Goal: Information Seeking & Learning: Find specific fact

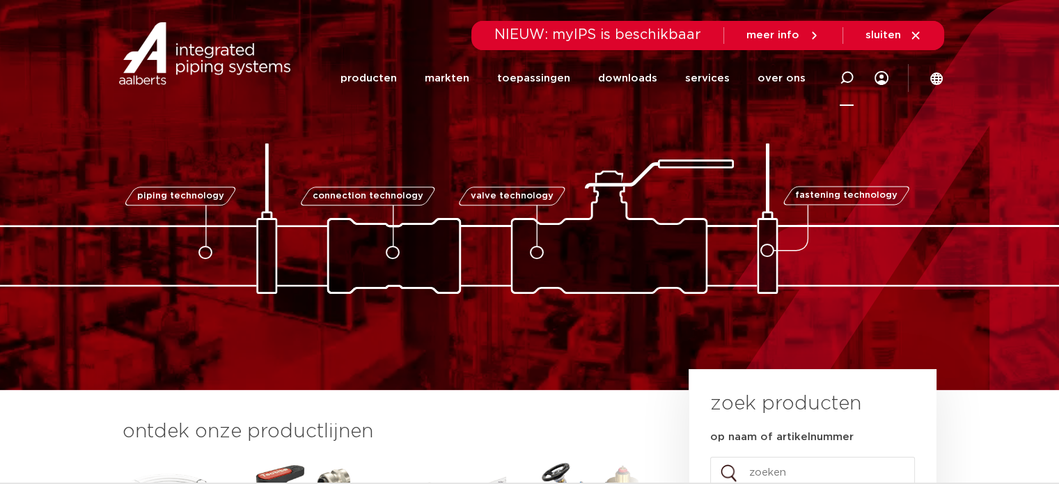
click at [846, 72] on icon at bounding box center [846, 78] width 14 height 14
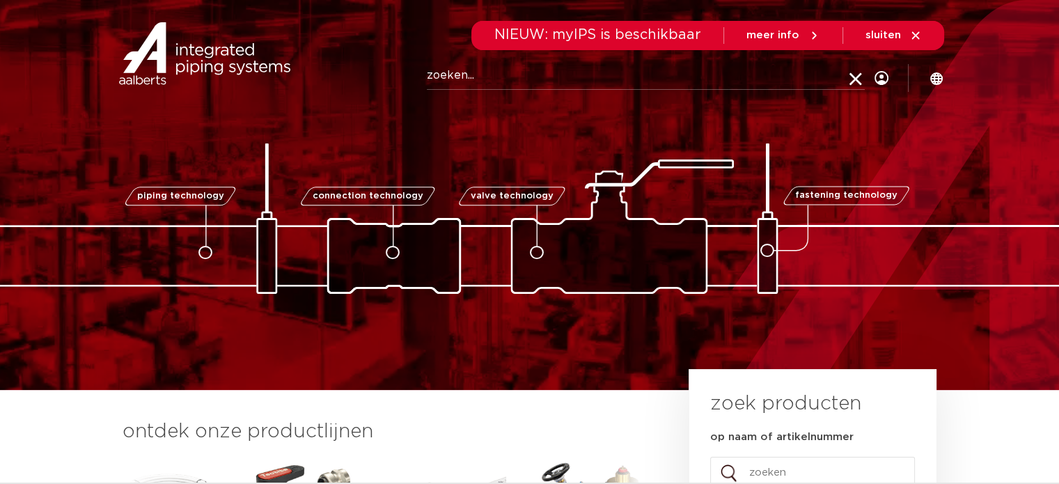
paste input "3203717"
type input "3203717"
click button "Zoeken" at bounding box center [0, 0] width 0 height 0
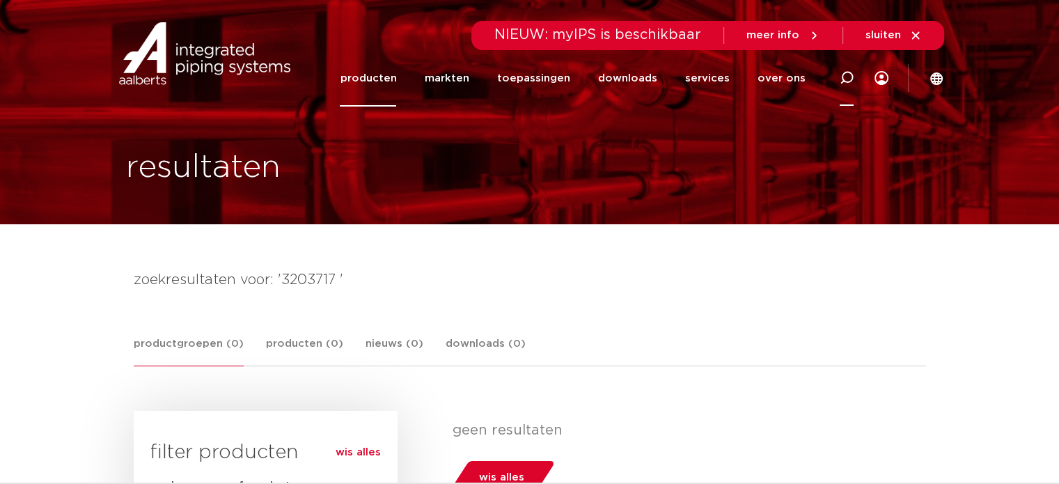
click at [833, 74] on div at bounding box center [846, 77] width 56 height 57
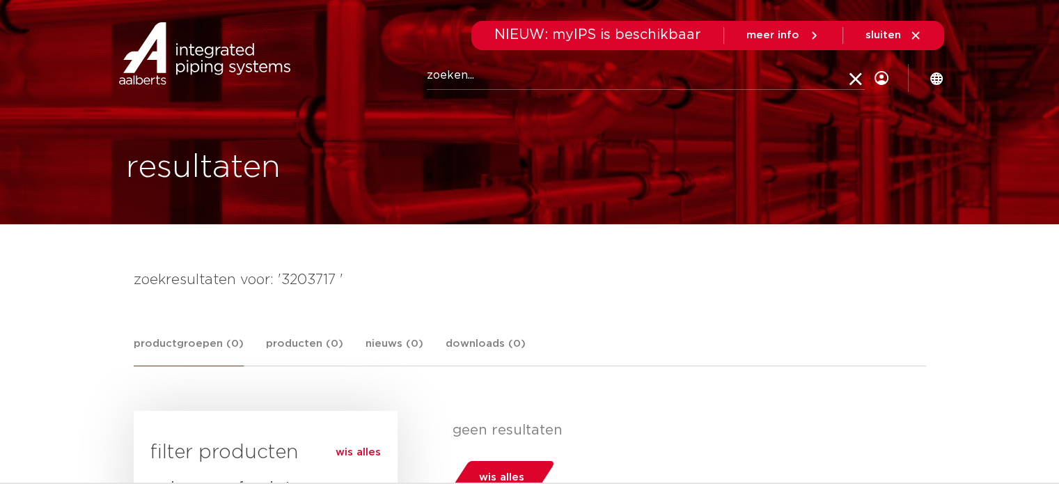
paste input "3203717"
type input "3203717"
click button "Zoeken" at bounding box center [0, 0] width 0 height 0
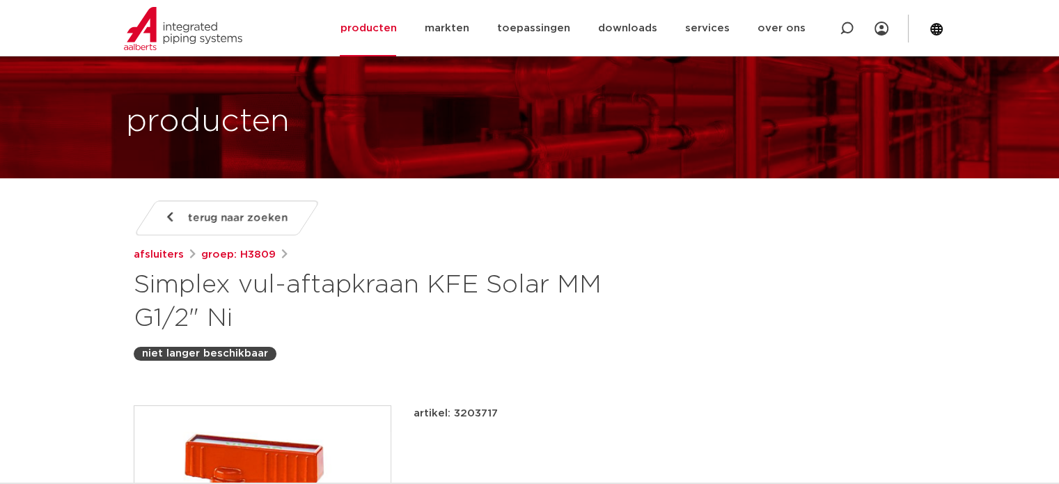
scroll to position [70, 0]
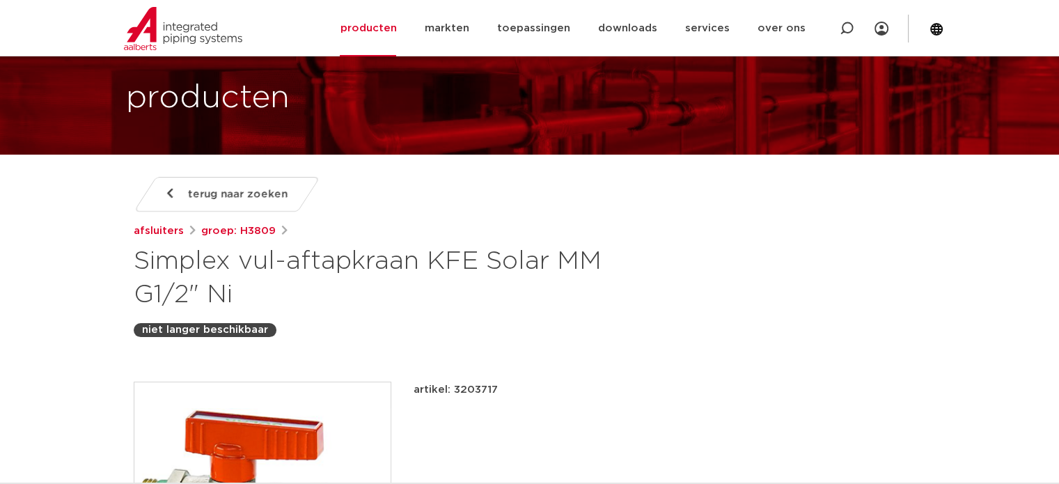
click at [493, 391] on p "artikel: 3203717" at bounding box center [455, 389] width 84 height 17
click at [479, 386] on p "artikel: 3203717" at bounding box center [455, 389] width 84 height 17
copy p "3203717"
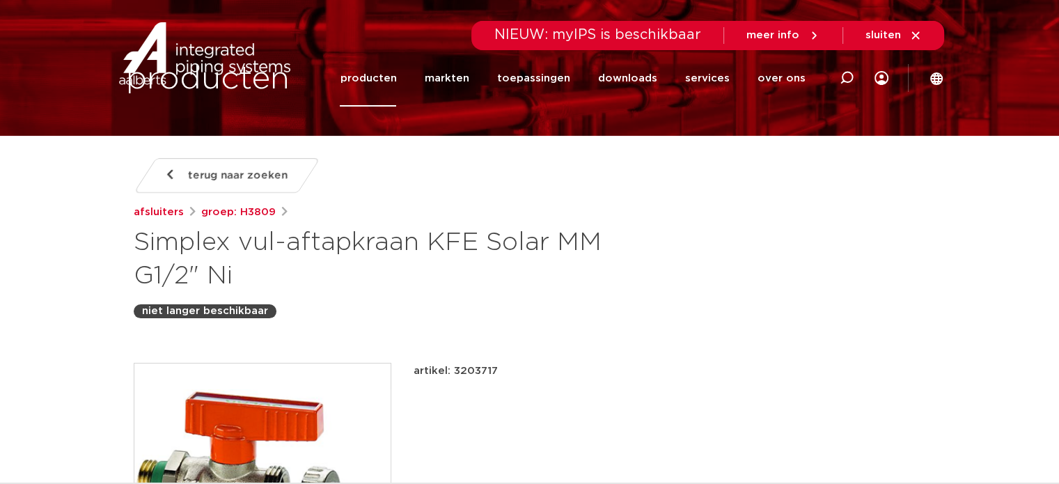
scroll to position [0, 0]
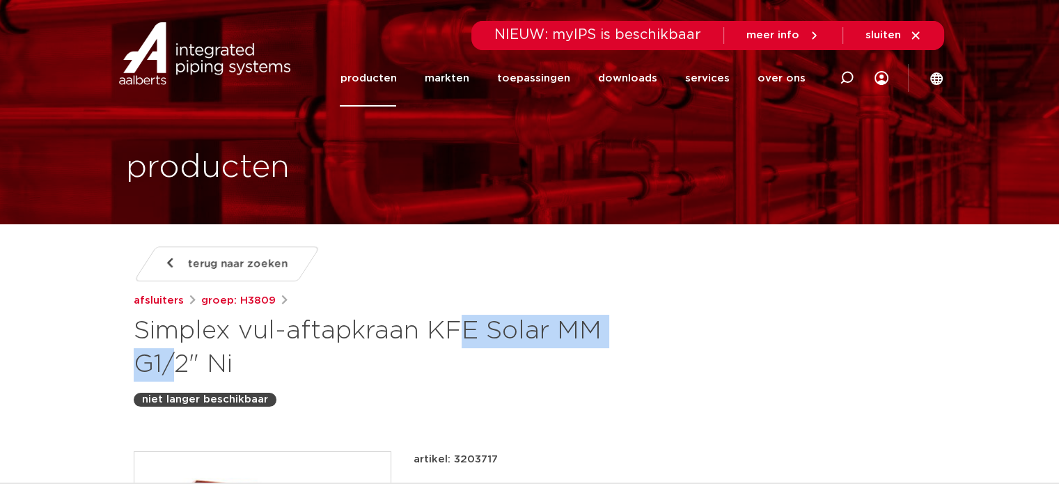
drag, startPoint x: 243, startPoint y: 331, endPoint x: 412, endPoint y: 334, distance: 169.2
click at [412, 334] on h1 "Simplex vul-aftapkraan KFE Solar MM G1/2" Ni" at bounding box center [395, 348] width 523 height 67
copy h1 "vul-aftapkraan"
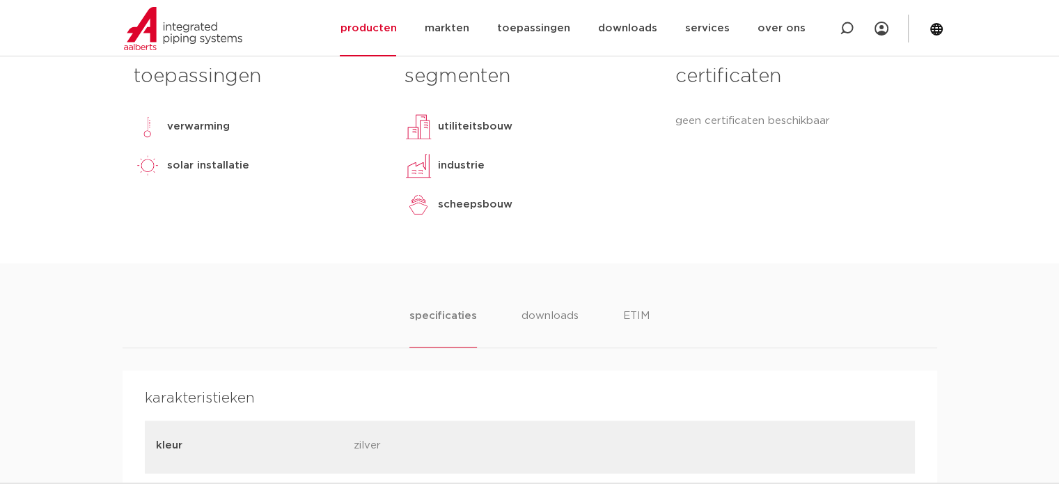
scroll to position [766, 0]
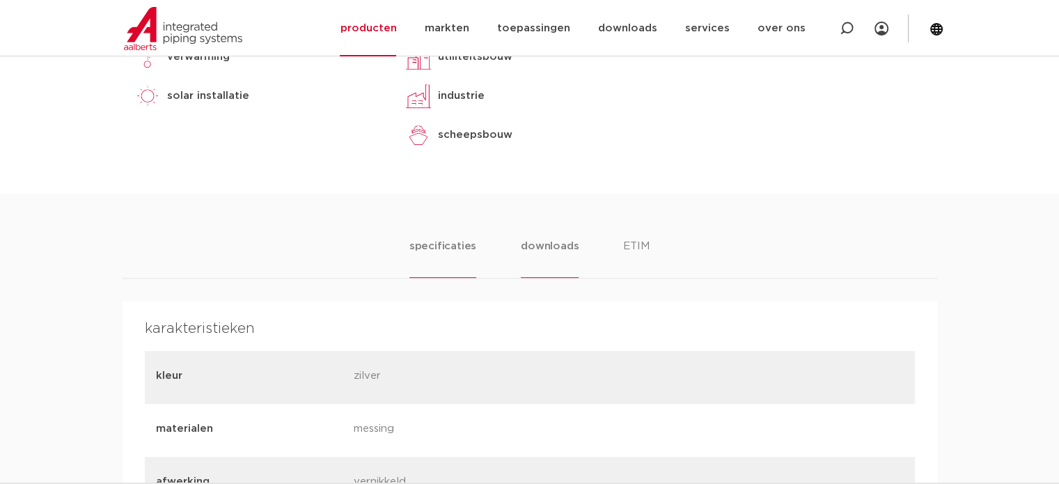
click at [557, 247] on li "downloads" at bounding box center [550, 258] width 58 height 40
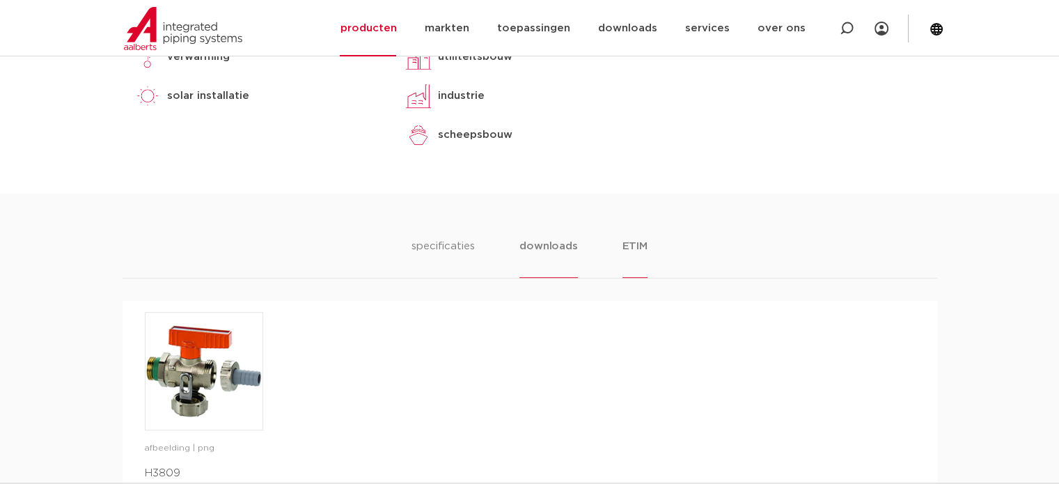
click at [635, 244] on li "ETIM" at bounding box center [634, 258] width 25 height 40
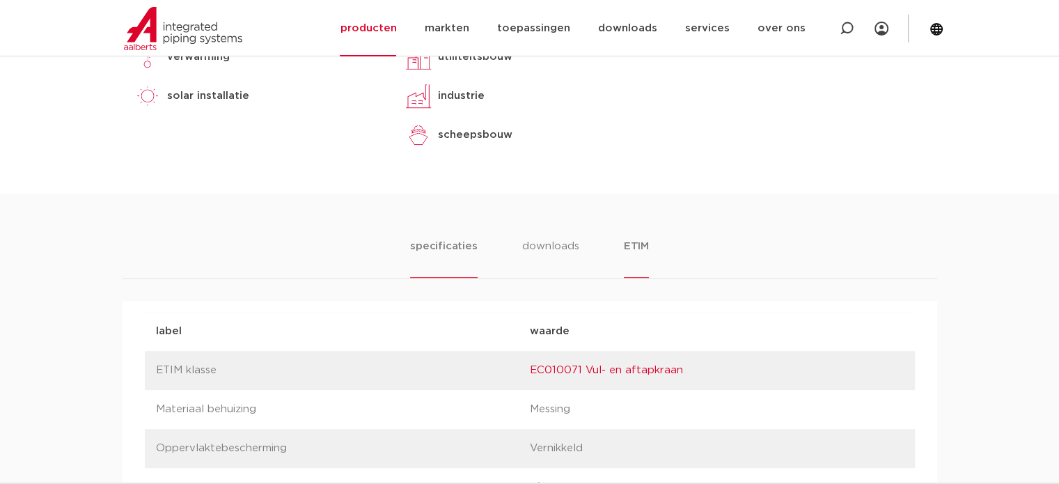
click at [455, 242] on li "specificaties" at bounding box center [443, 258] width 67 height 40
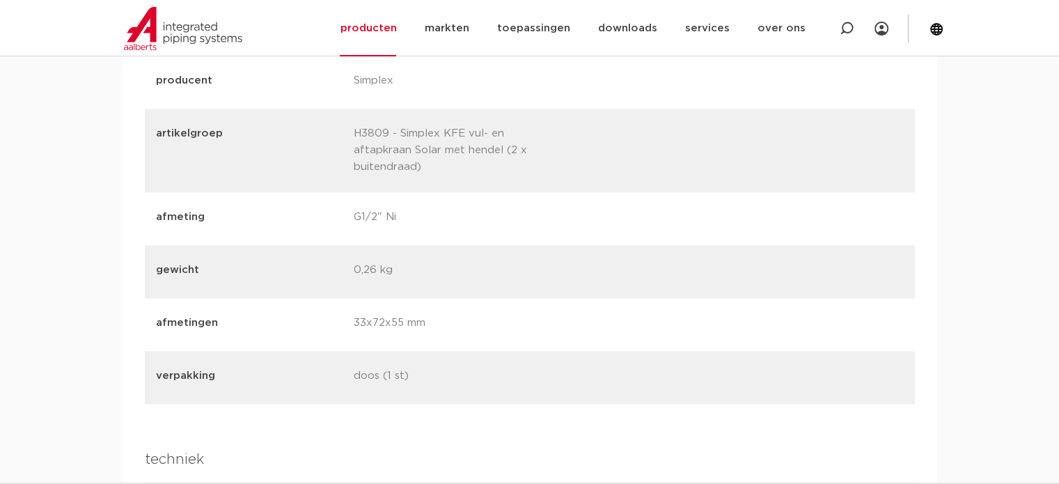
scroll to position [2018, 0]
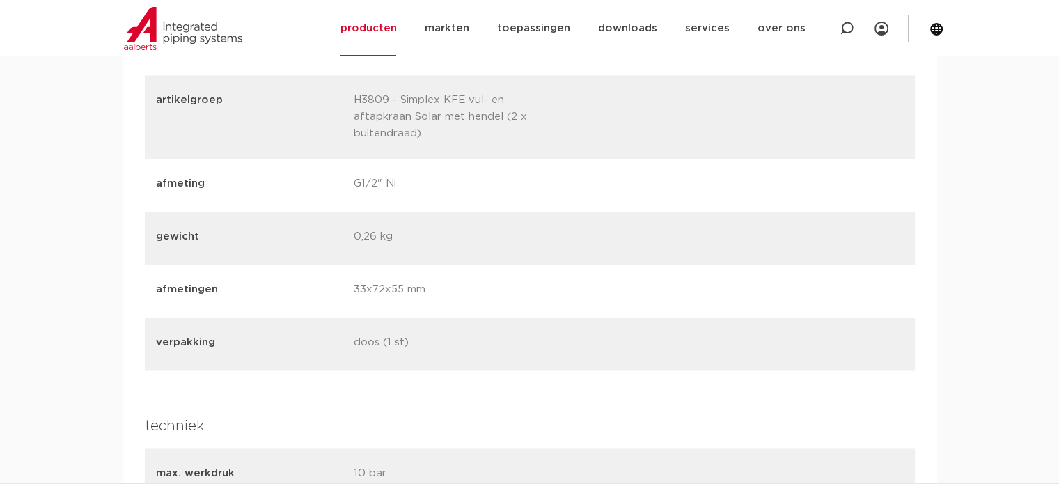
drag, startPoint x: 352, startPoint y: 181, endPoint x: 411, endPoint y: 180, distance: 58.5
click at [411, 180] on div "afmeting G1/2" Ni" at bounding box center [530, 185] width 770 height 53
copy p "G1/2" Ni"
click at [168, 24] on img at bounding box center [183, 28] width 118 height 43
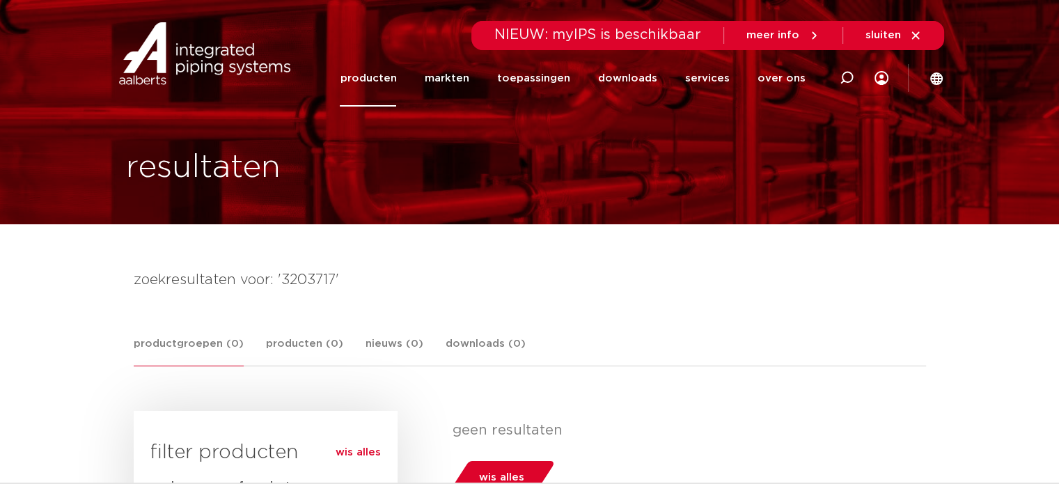
click at [206, 177] on h1 "resultaten" at bounding box center [203, 167] width 155 height 45
click at [225, 61] on img at bounding box center [205, 53] width 178 height 63
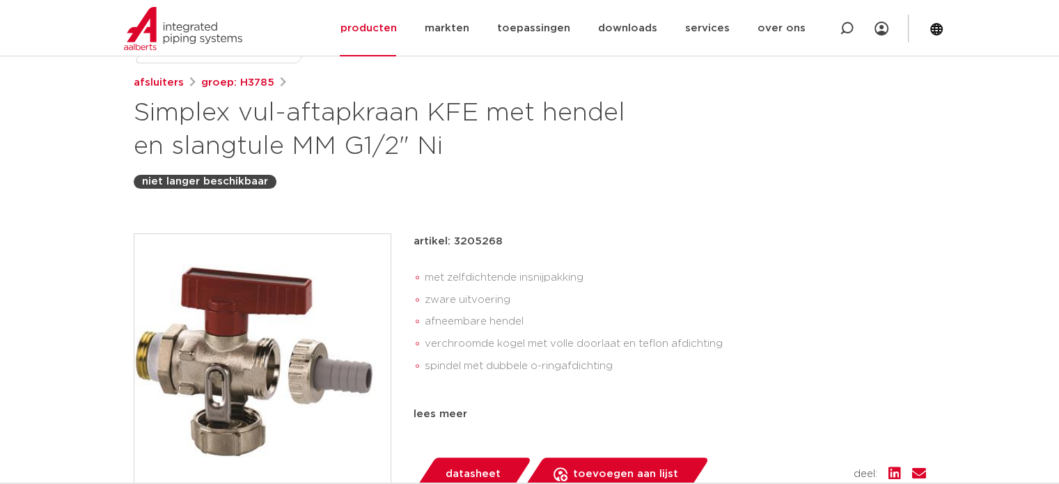
scroll to position [139, 0]
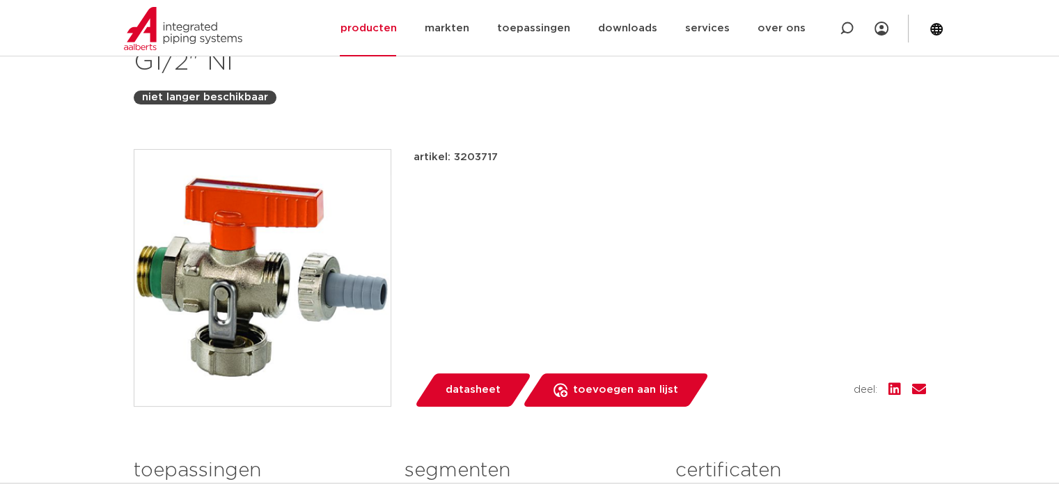
scroll to position [278, 0]
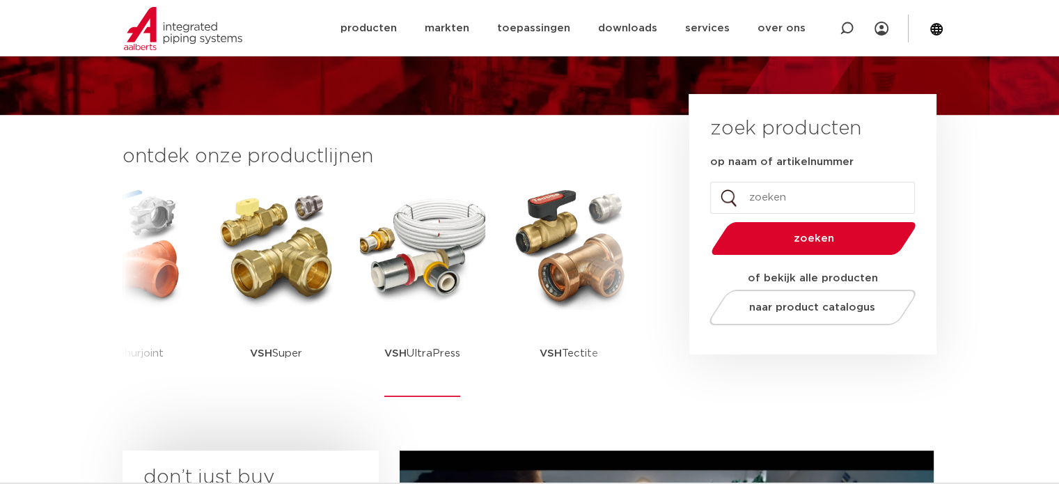
scroll to position [278, 0]
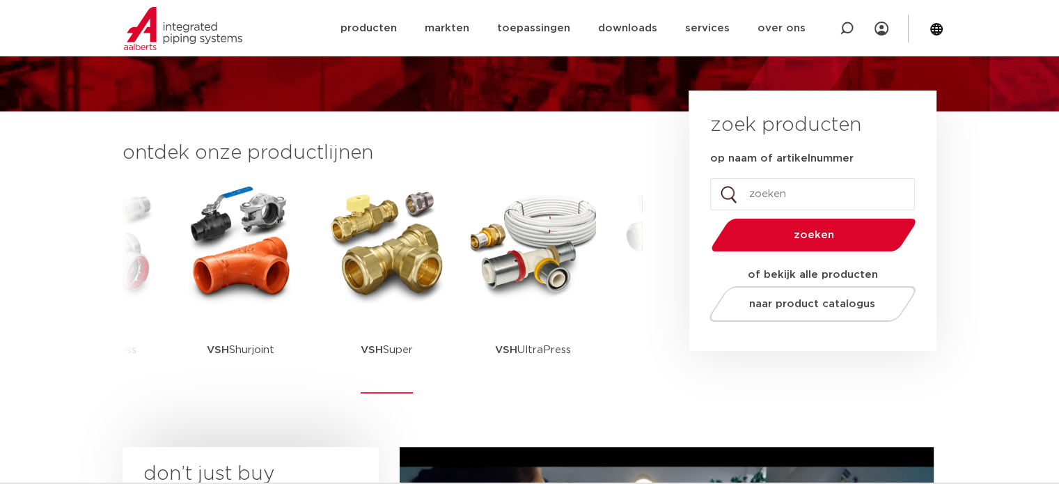
click at [420, 248] on img at bounding box center [386, 243] width 125 height 125
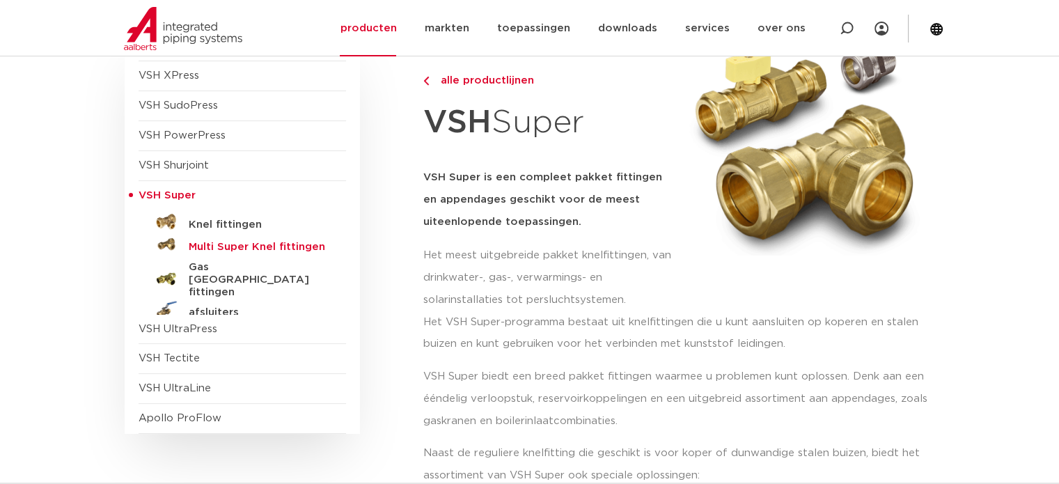
scroll to position [171, 0]
click at [212, 307] on h5 "afsluiters" at bounding box center [258, 313] width 138 height 13
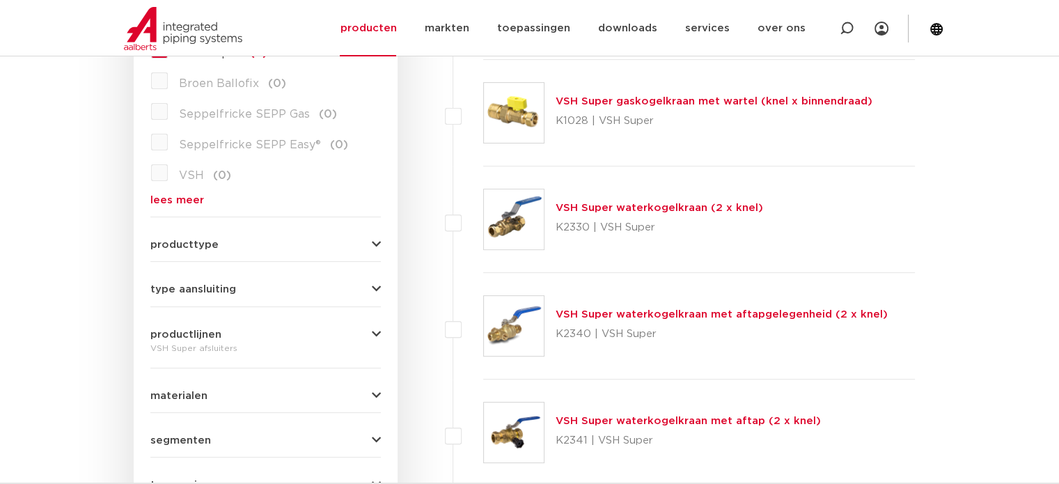
scroll to position [487, 0]
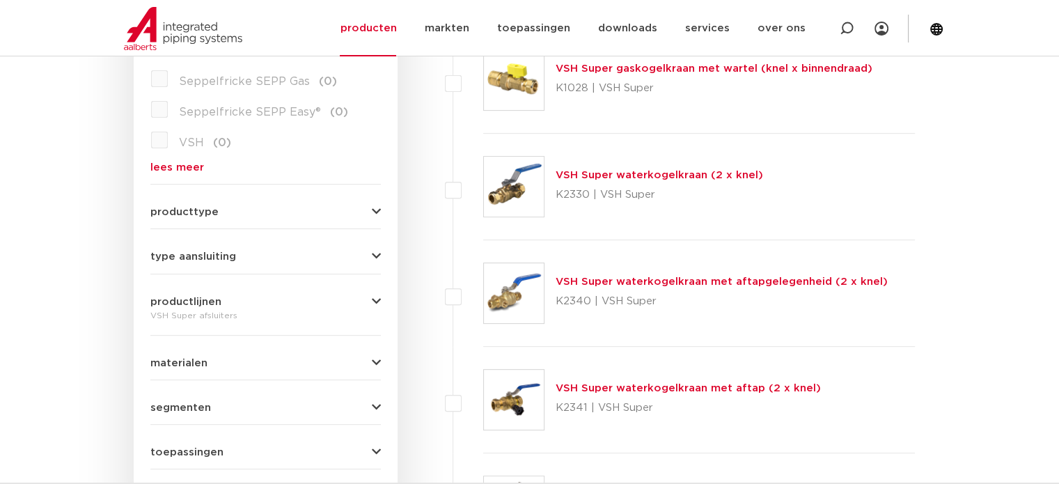
click at [379, 359] on icon "button" at bounding box center [376, 363] width 9 height 10
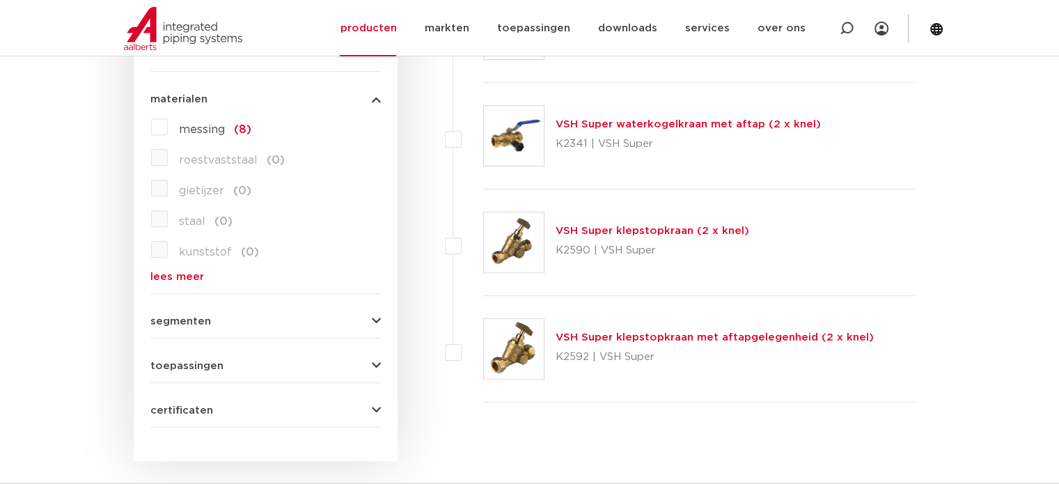
scroll to position [835, 0]
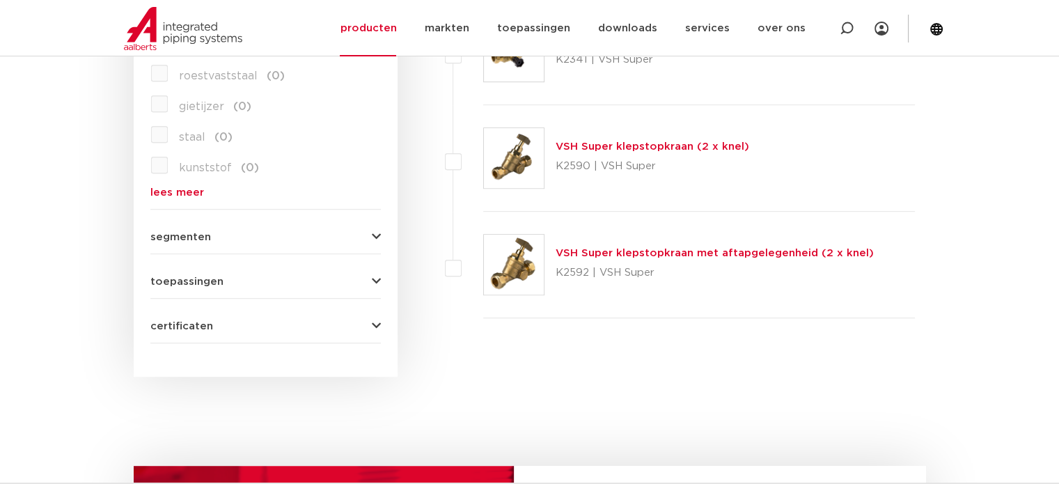
click at [175, 191] on link "lees meer" at bounding box center [265, 192] width 230 height 10
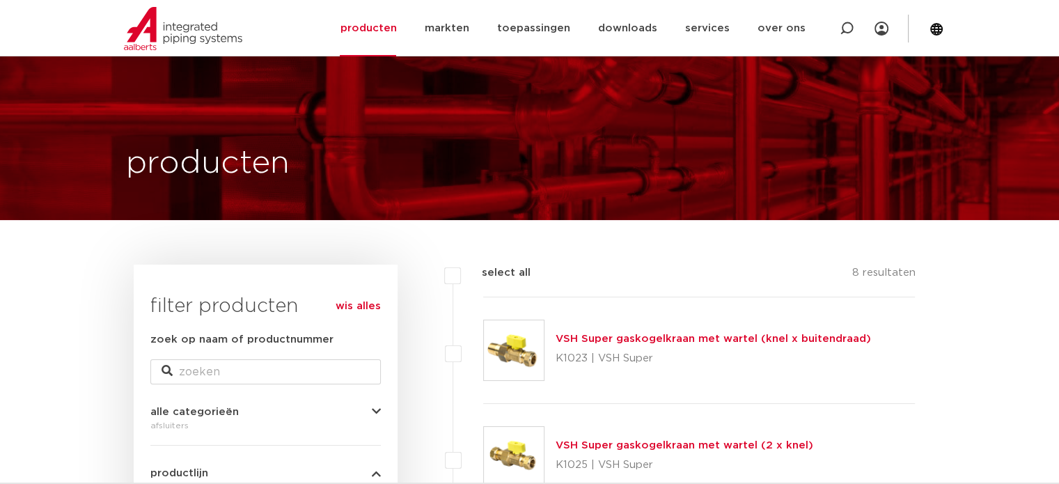
scroll to position [0, 0]
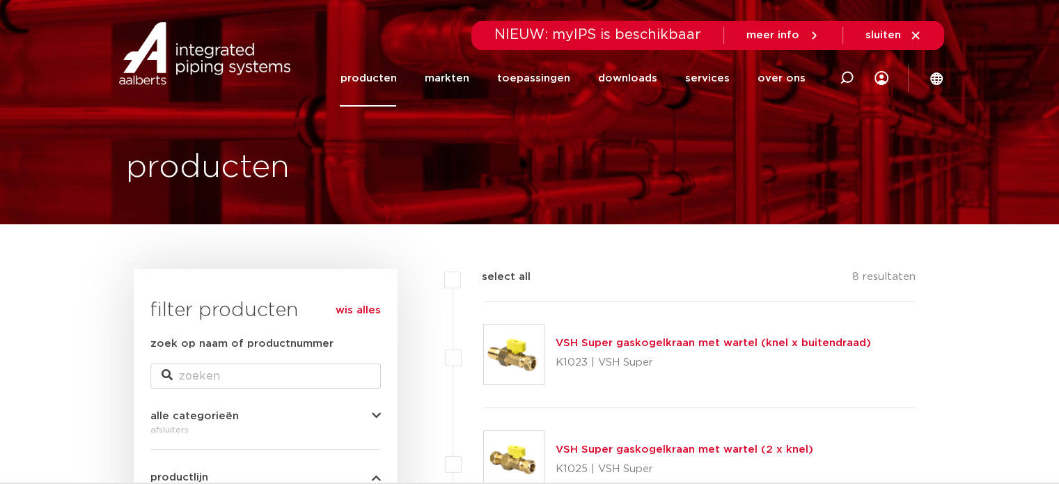
click at [372, 74] on link "producten" at bounding box center [368, 78] width 56 height 56
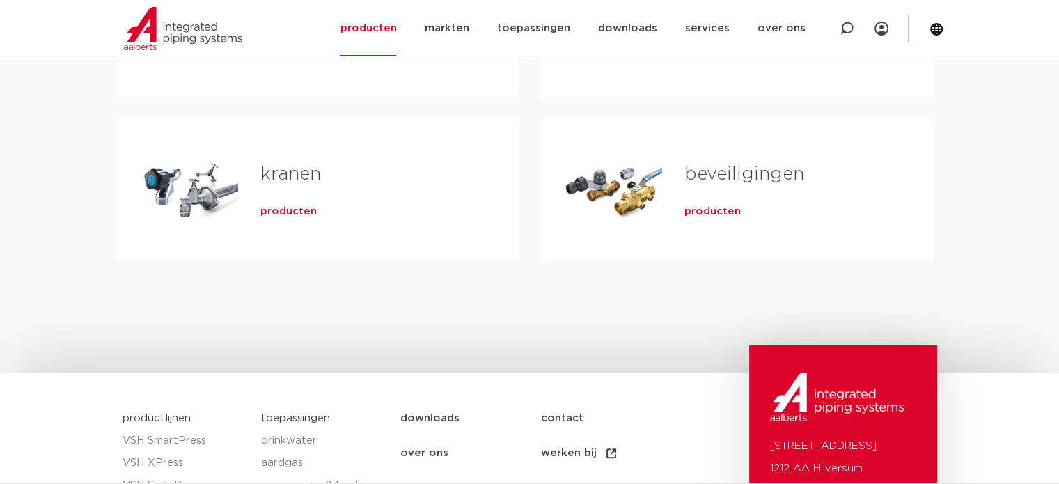
click at [292, 212] on span "producten" at bounding box center [288, 212] width 56 height 14
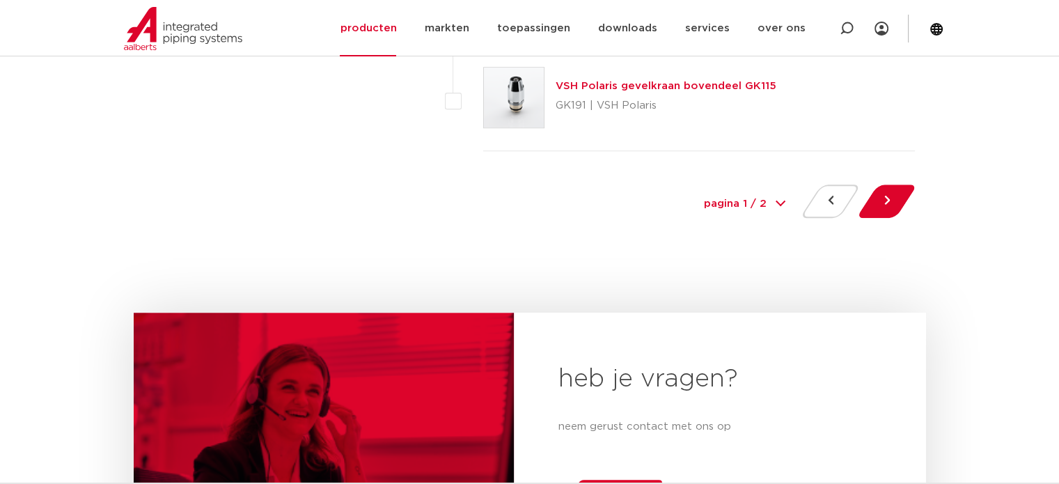
scroll to position [6542, 0]
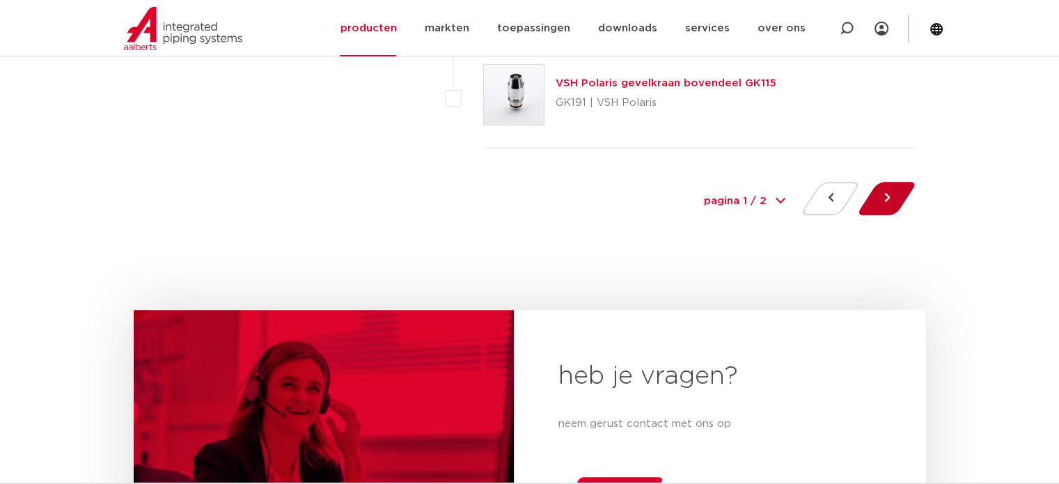
click at [883, 188] on button at bounding box center [887, 198] width 40 height 33
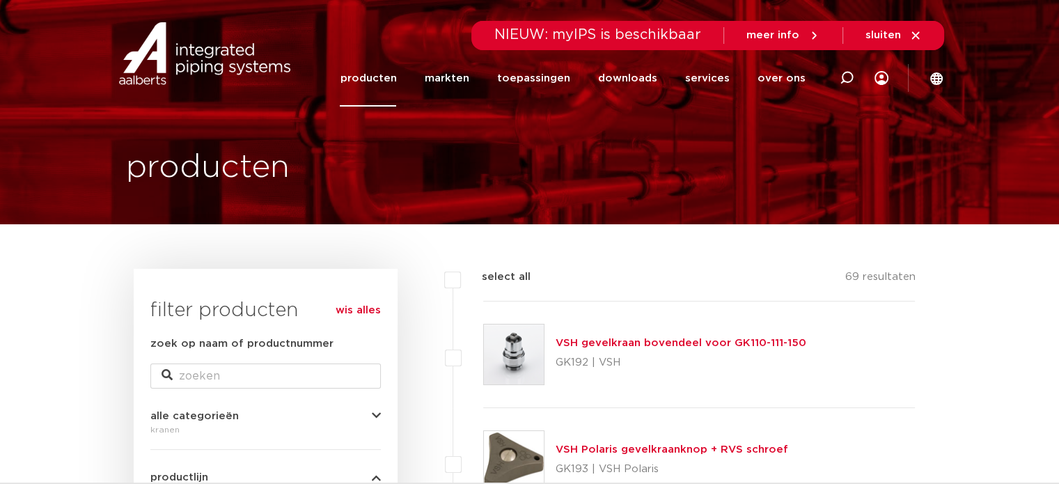
click at [377, 69] on link "producten" at bounding box center [368, 78] width 56 height 56
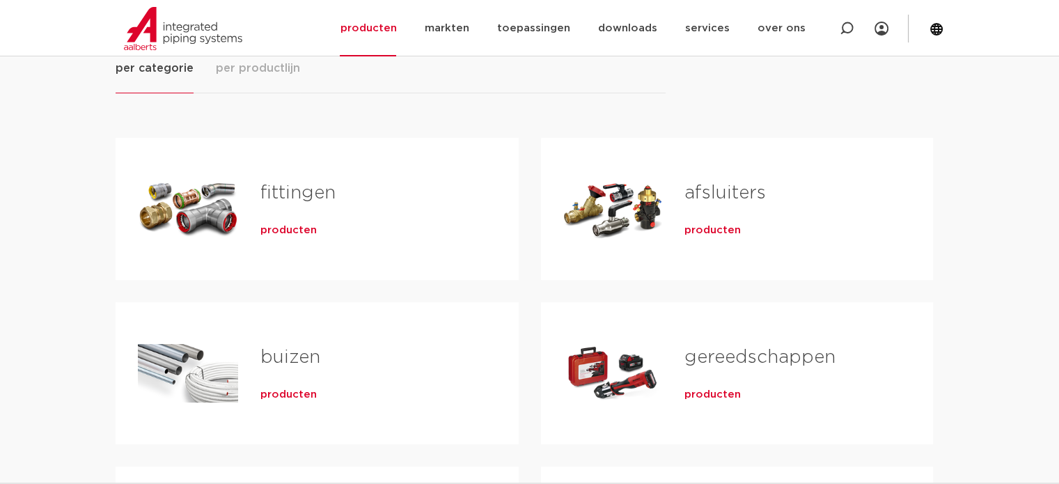
scroll to position [70, 0]
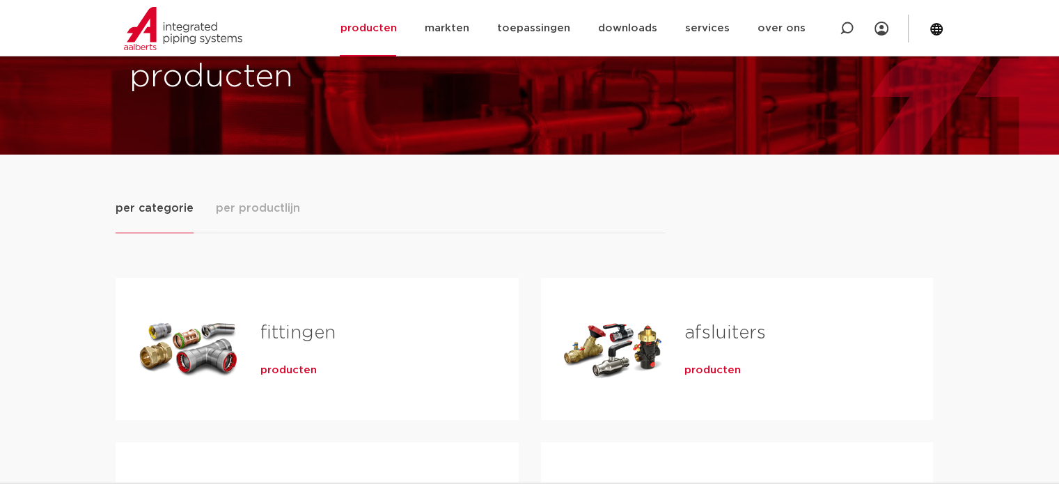
click at [311, 335] on link "fittingen" at bounding box center [297, 333] width 75 height 18
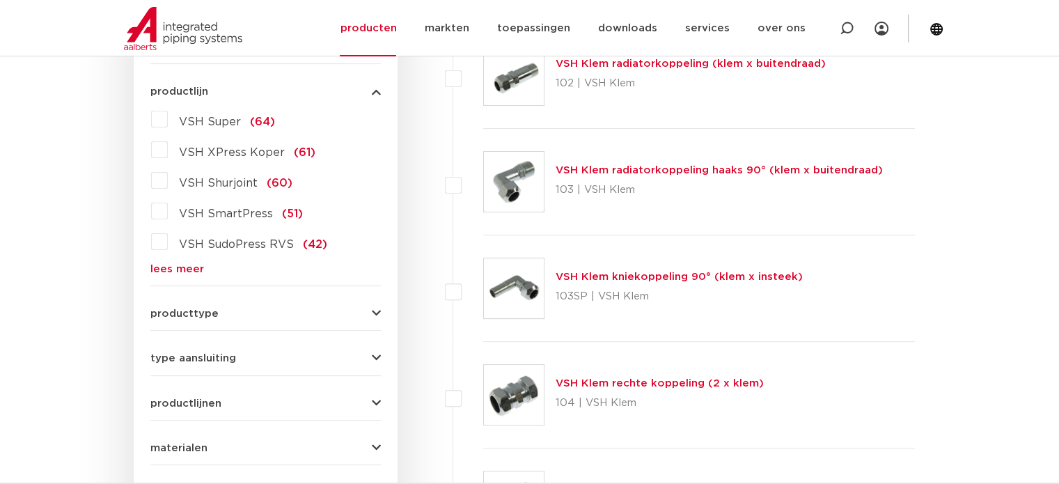
scroll to position [418, 0]
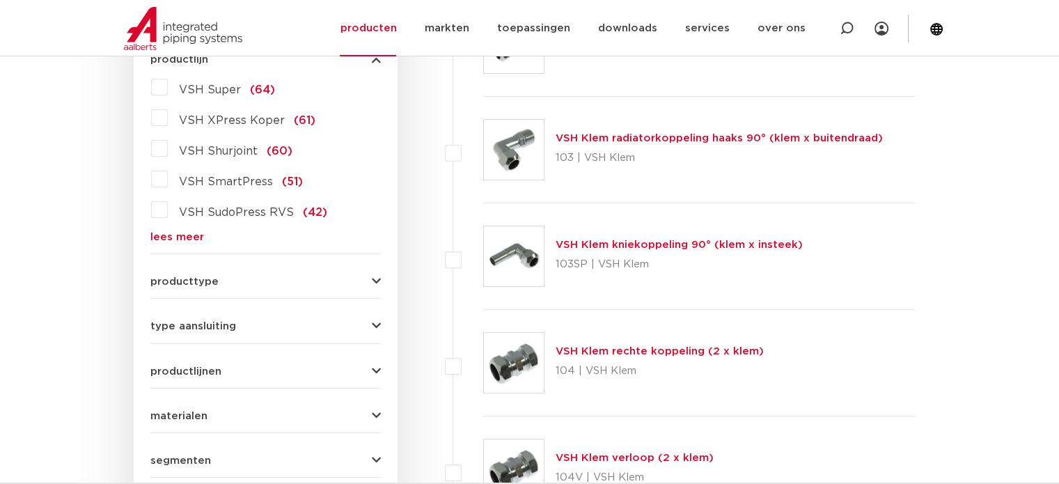
click at [259, 216] on span "VSH SudoPress RVS" at bounding box center [236, 212] width 115 height 11
click at [0, 0] on input "VSH SudoPress RVS (42)" at bounding box center [0, 0] width 0 height 0
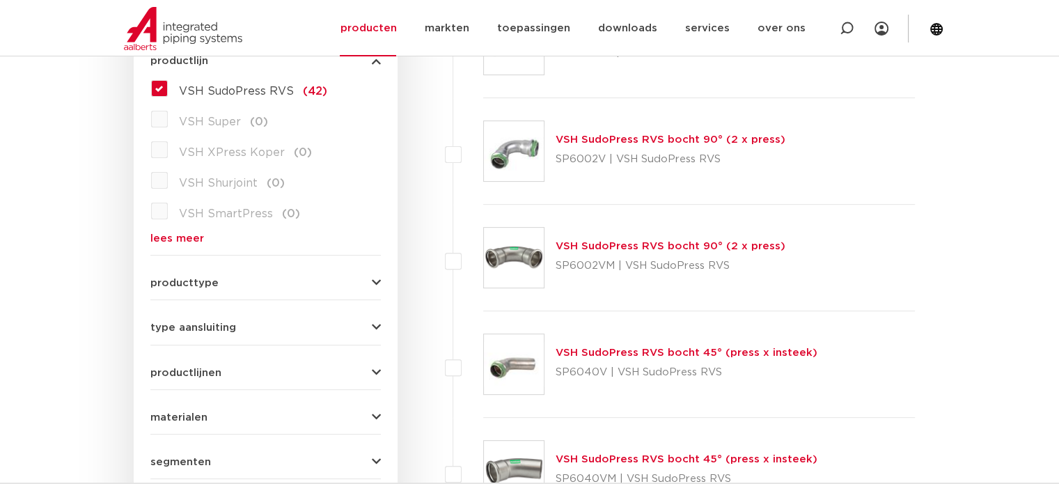
scroll to position [418, 0]
click at [168, 86] on label "VSH SudoPress RVS (42)" at bounding box center [247, 87] width 159 height 22
click at [0, 0] on input "VSH SudoPress RVS (42)" at bounding box center [0, 0] width 0 height 0
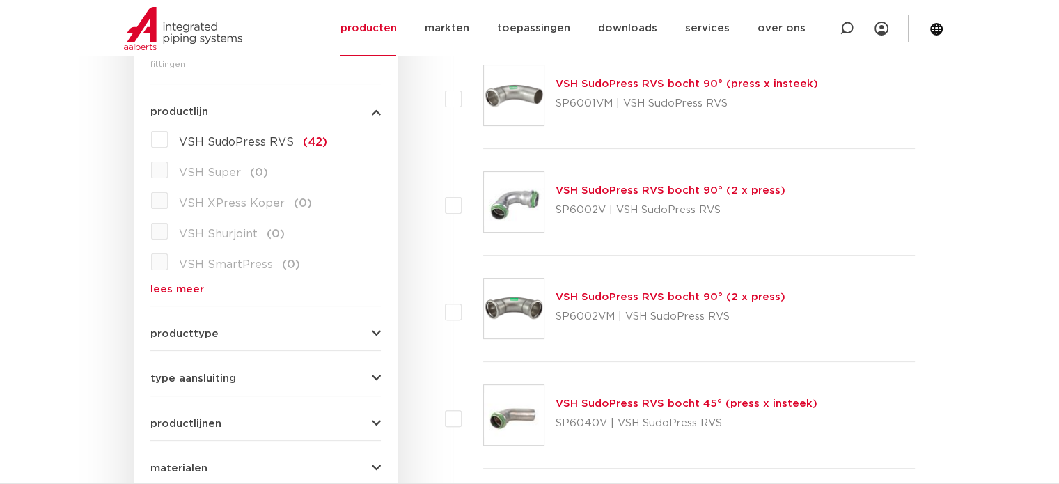
scroll to position [210, 0]
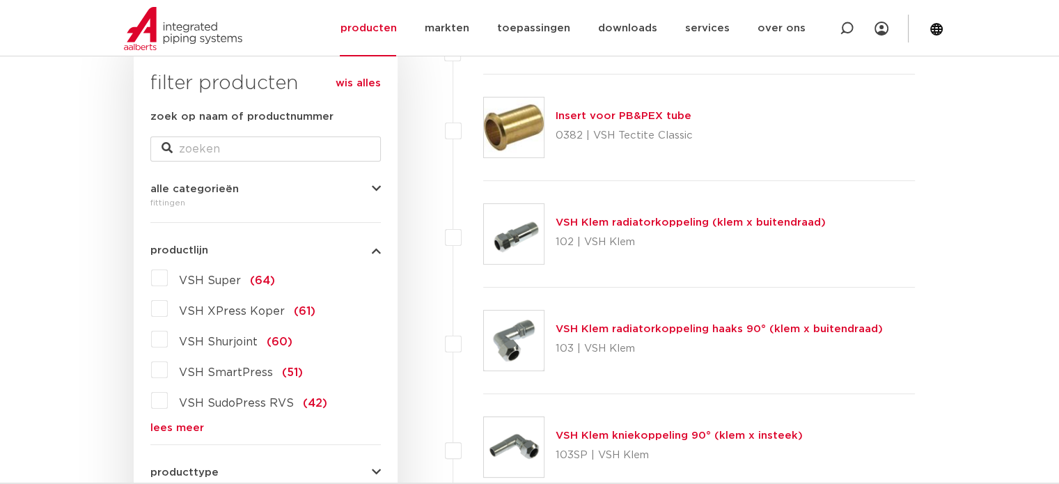
scroll to position [139, 0]
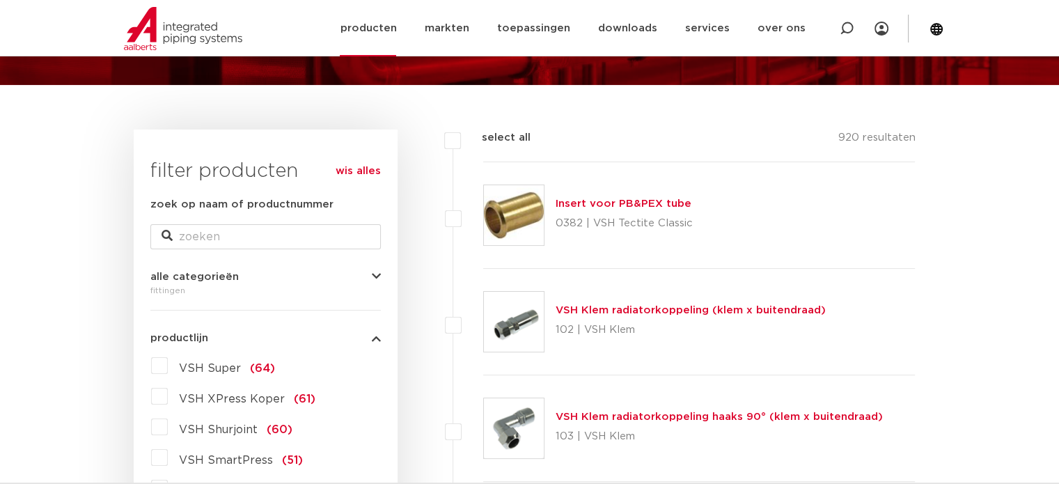
click at [395, 22] on link "producten" at bounding box center [368, 28] width 56 height 56
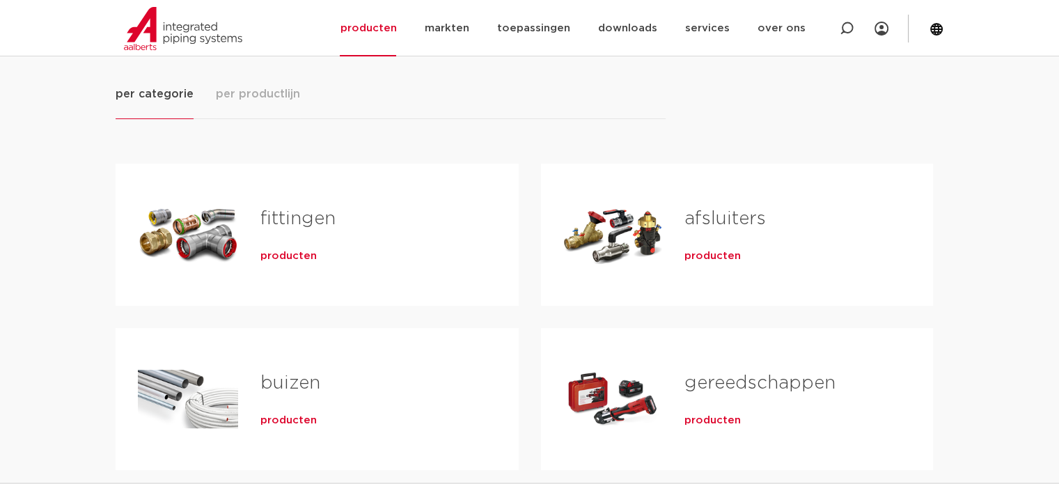
scroll to position [209, 0]
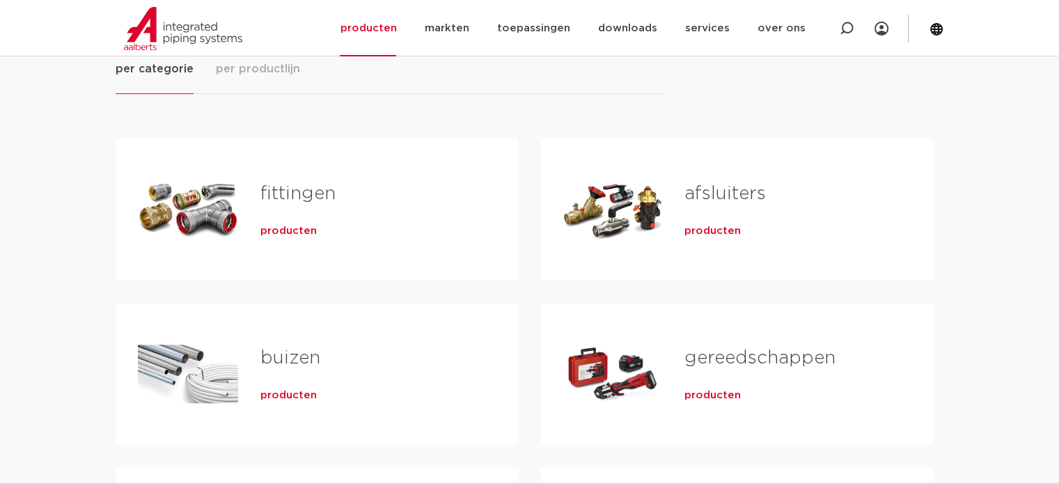
click at [306, 193] on link "fittingen" at bounding box center [297, 193] width 75 height 18
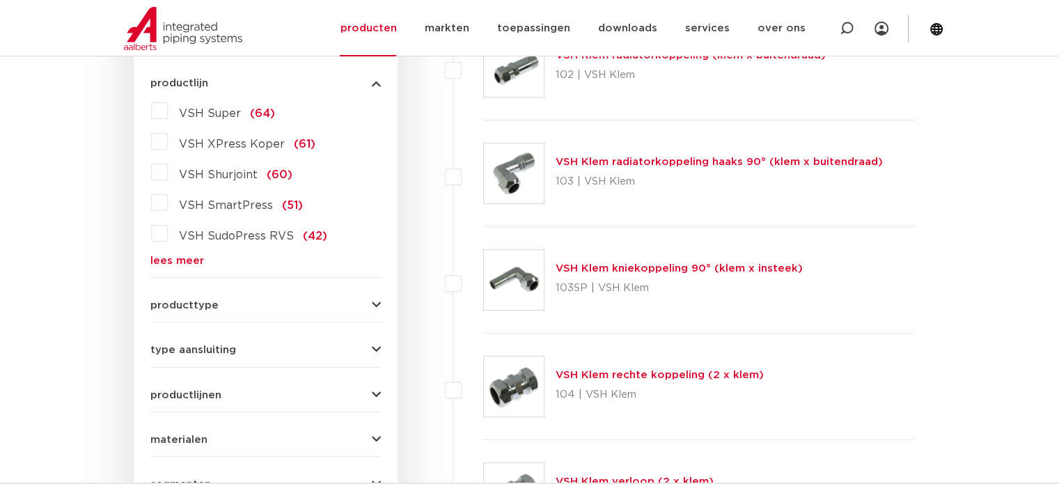
scroll to position [418, 0]
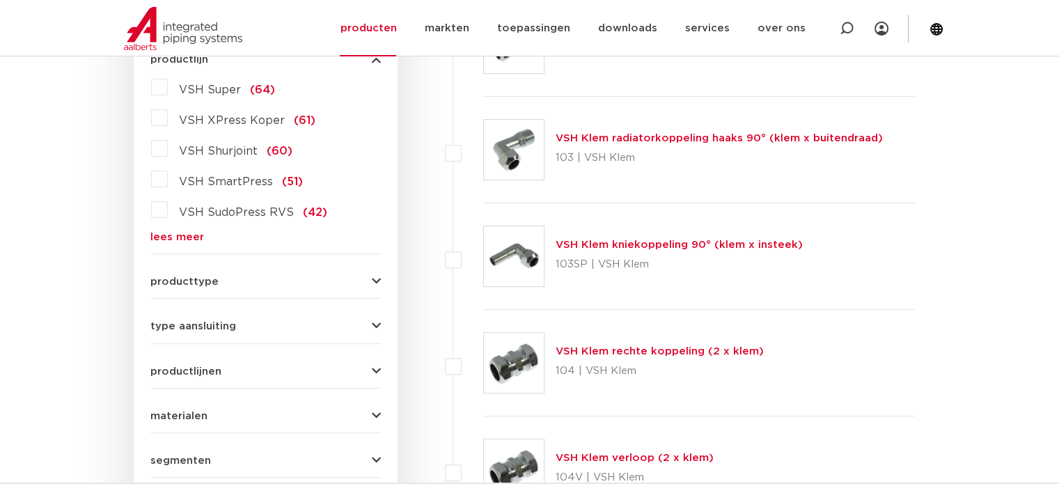
click at [168, 233] on link "lees meer" at bounding box center [265, 237] width 230 height 10
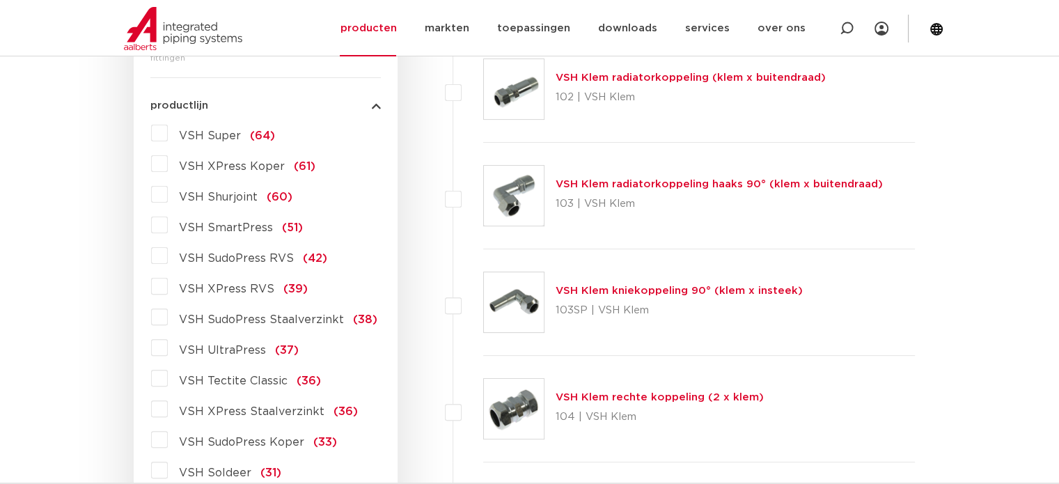
scroll to position [348, 0]
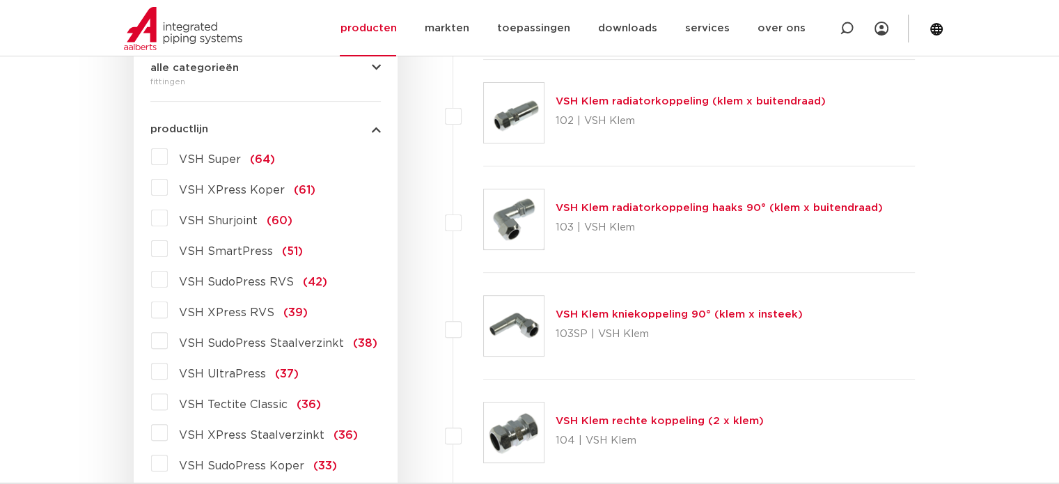
click at [216, 156] on span "VSH Super" at bounding box center [210, 159] width 62 height 11
click at [0, 0] on input "VSH Super (64)" at bounding box center [0, 0] width 0 height 0
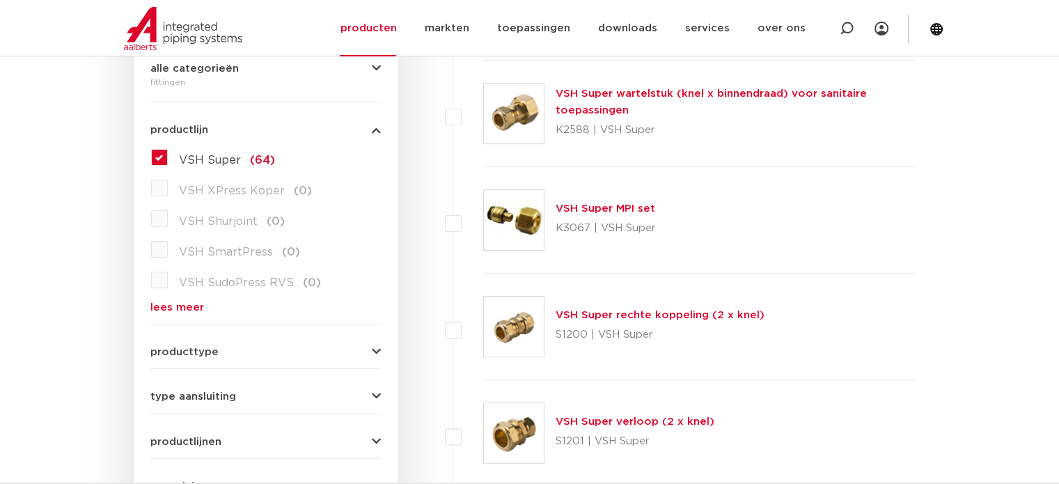
scroll to position [348, 0]
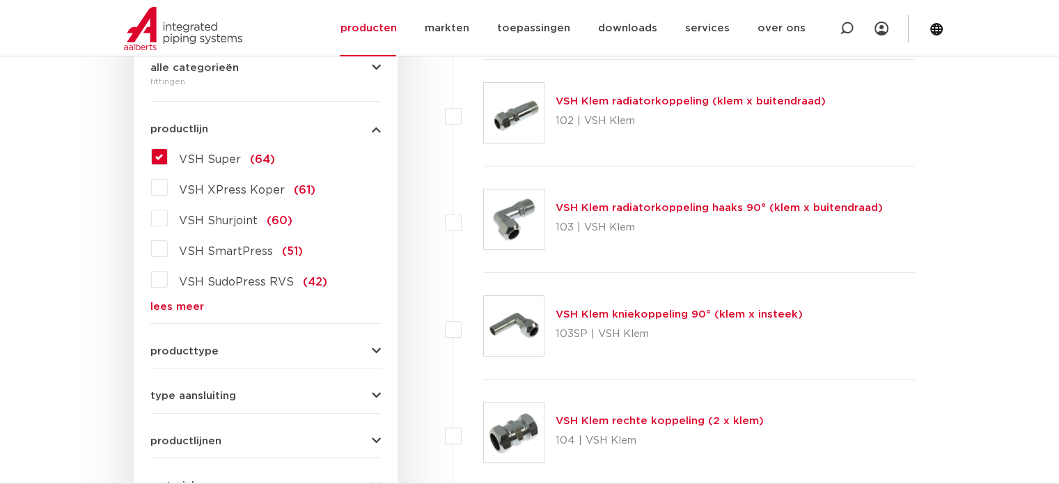
click at [181, 306] on link "lees meer" at bounding box center [265, 306] width 230 height 10
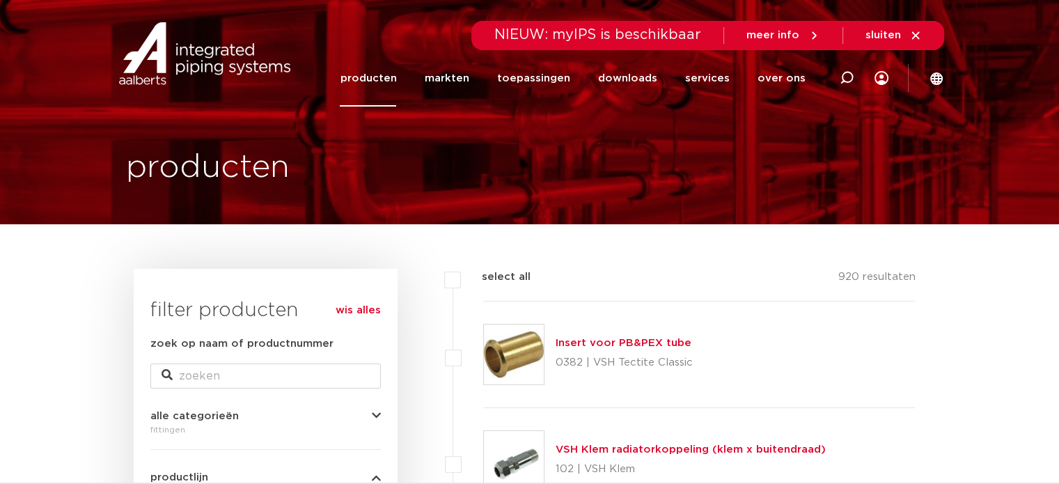
click at [387, 77] on link "producten" at bounding box center [368, 78] width 56 height 56
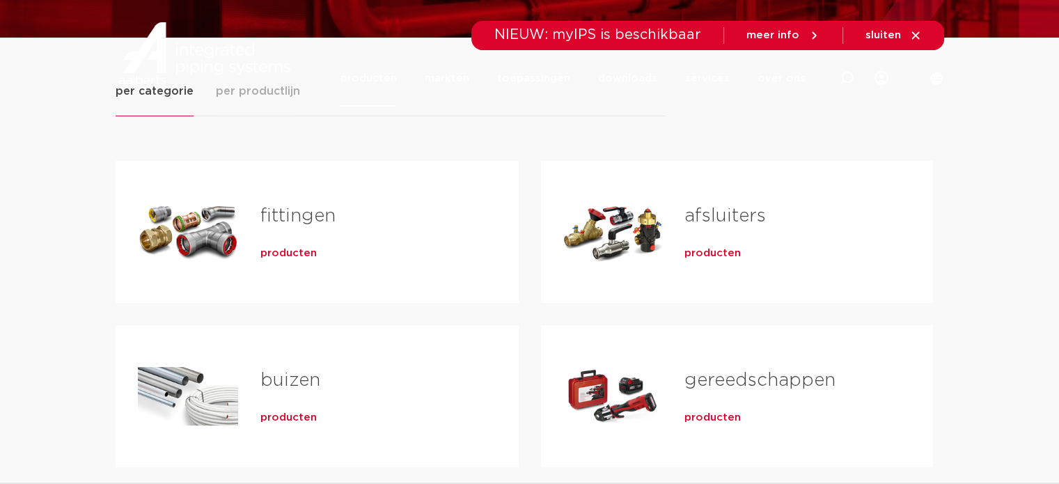
scroll to position [278, 0]
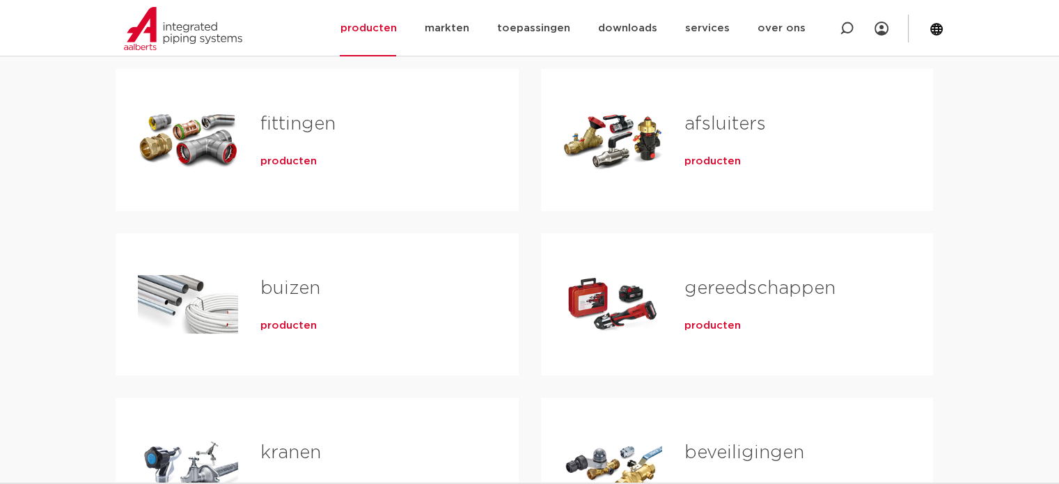
click at [261, 139] on h2 "fittingen" at bounding box center [367, 127] width 214 height 32
click at [278, 164] on span "producten" at bounding box center [288, 162] width 56 height 14
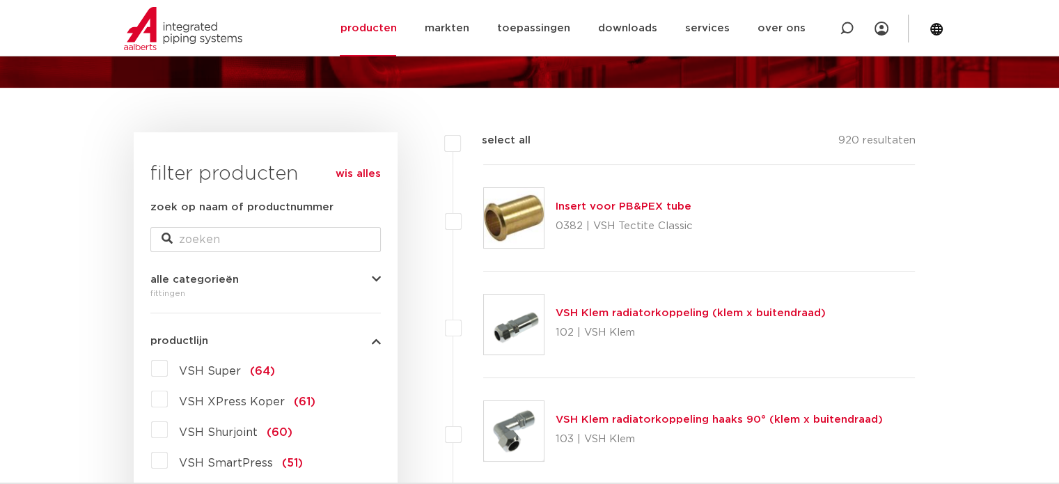
scroll to position [278, 0]
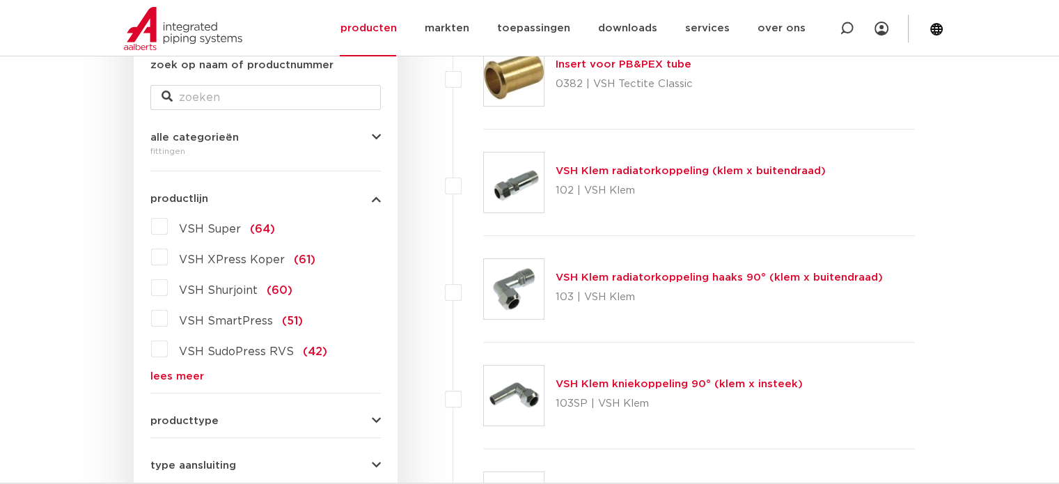
click at [175, 373] on link "lees meer" at bounding box center [265, 376] width 230 height 10
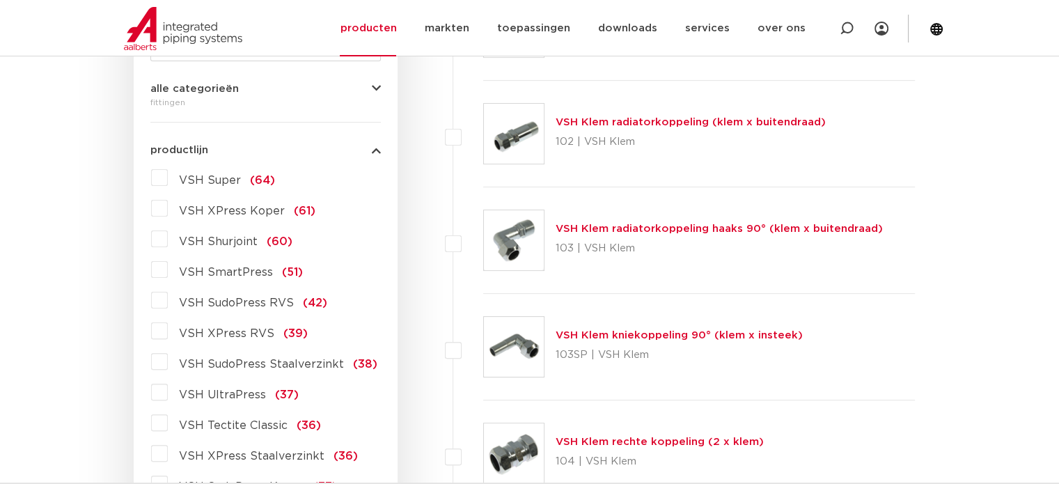
scroll to position [348, 0]
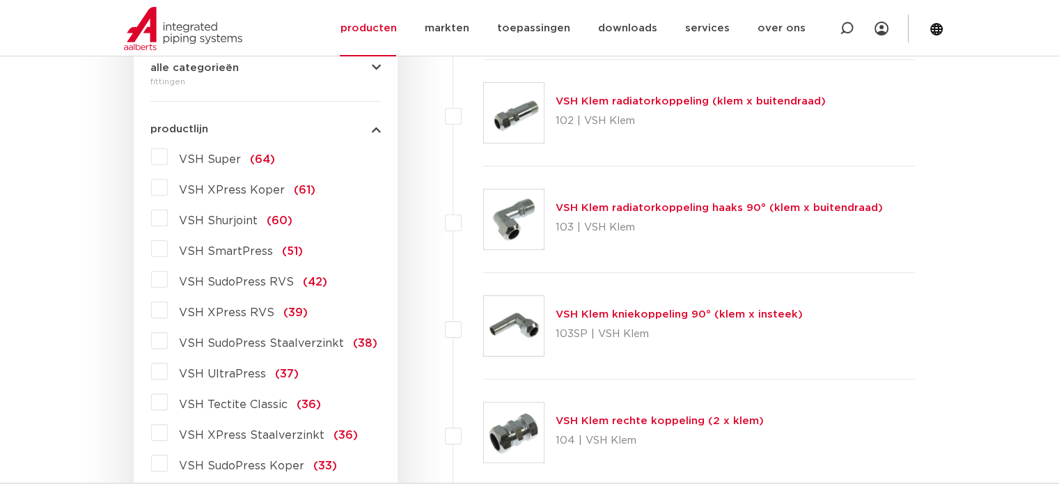
click at [235, 307] on span "VSH XPress RVS" at bounding box center [226, 312] width 95 height 11
click at [0, 0] on input "VSH XPress RVS (39)" at bounding box center [0, 0] width 0 height 0
click at [168, 309] on label "VSH XPress RVS (39)" at bounding box center [238, 310] width 140 height 22
click at [0, 0] on input "VSH XPress RVS (39)" at bounding box center [0, 0] width 0 height 0
click at [168, 308] on label "VSH XPress RVS (39)" at bounding box center [238, 310] width 140 height 22
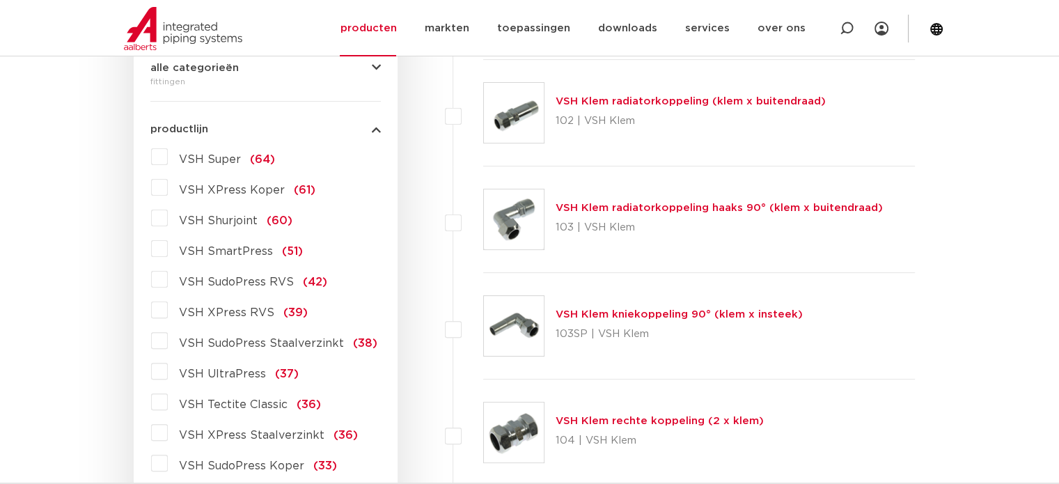
click at [0, 0] on input "VSH XPress RVS (39)" at bounding box center [0, 0] width 0 height 0
click at [209, 310] on span "VSH XPress RVS" at bounding box center [226, 312] width 95 height 11
click at [0, 0] on input "VSH XPress RVS (39)" at bounding box center [0, 0] width 0 height 0
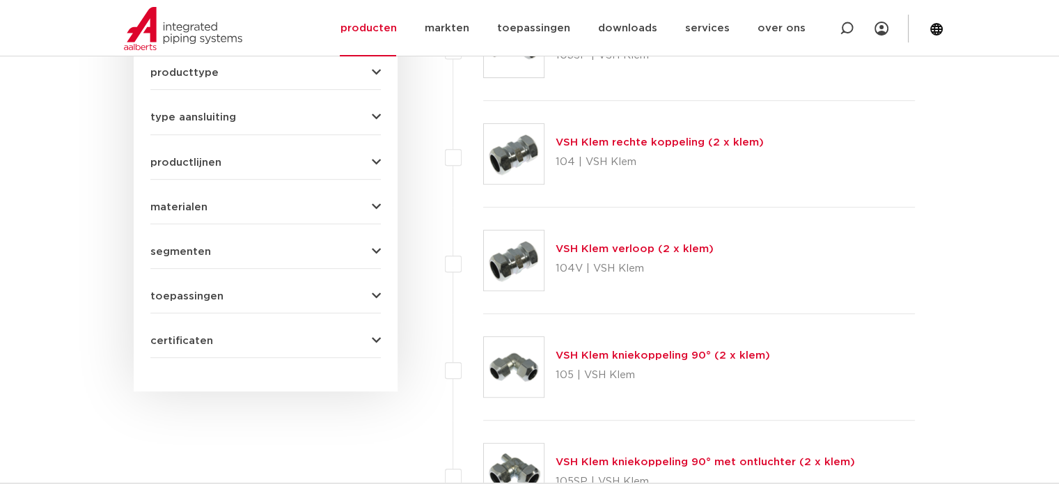
scroll to position [278, 0]
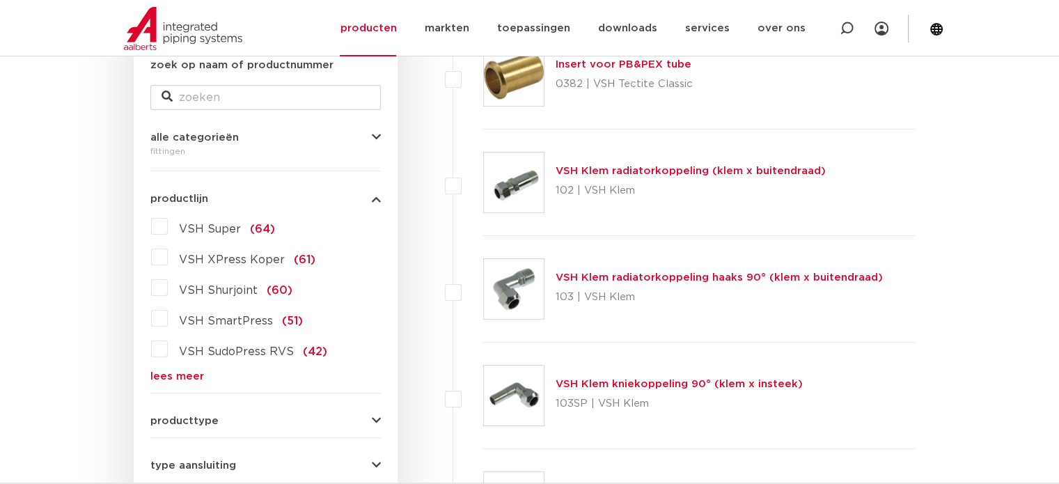
click at [166, 371] on link "lees meer" at bounding box center [265, 376] width 230 height 10
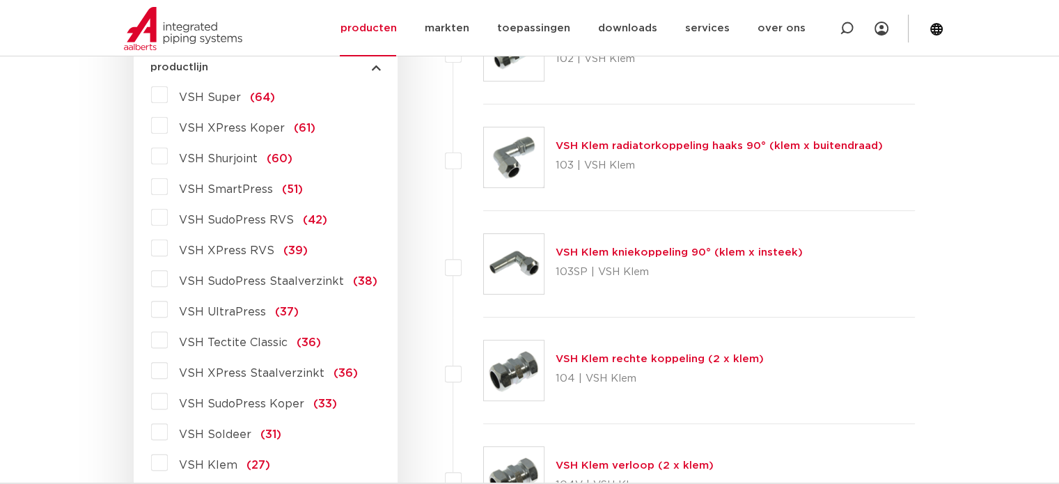
scroll to position [418, 0]
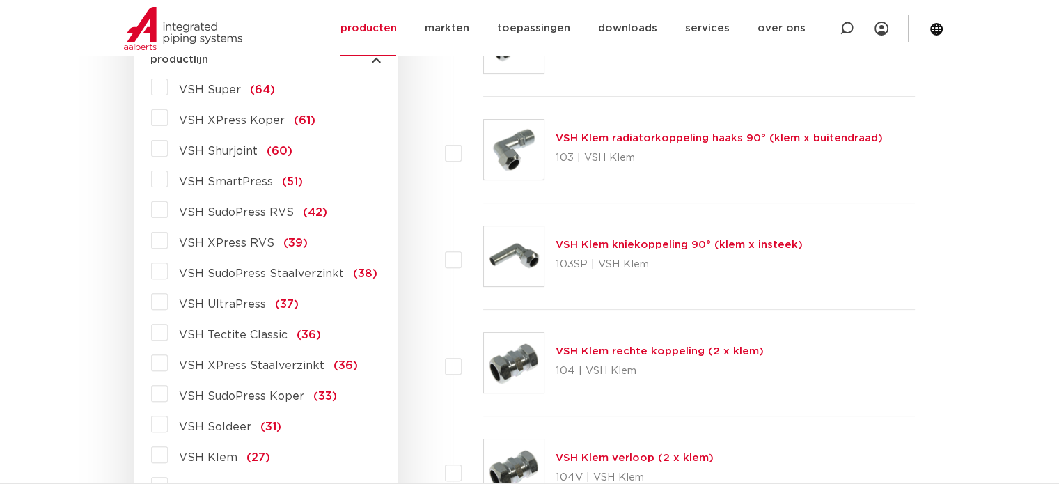
click at [168, 236] on label "VSH XPress RVS (39)" at bounding box center [238, 240] width 140 height 22
click at [0, 0] on input "VSH XPress RVS (39)" at bounding box center [0, 0] width 0 height 0
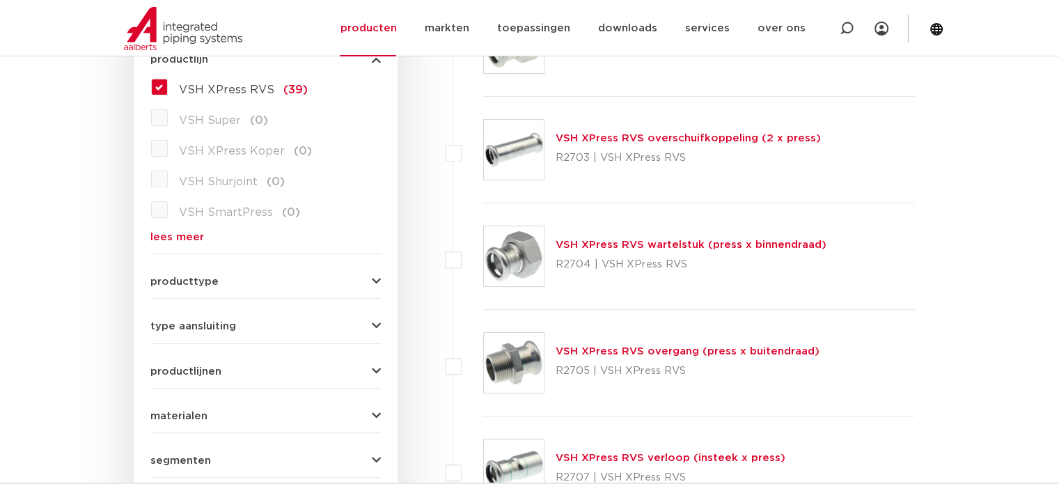
scroll to position [487, 0]
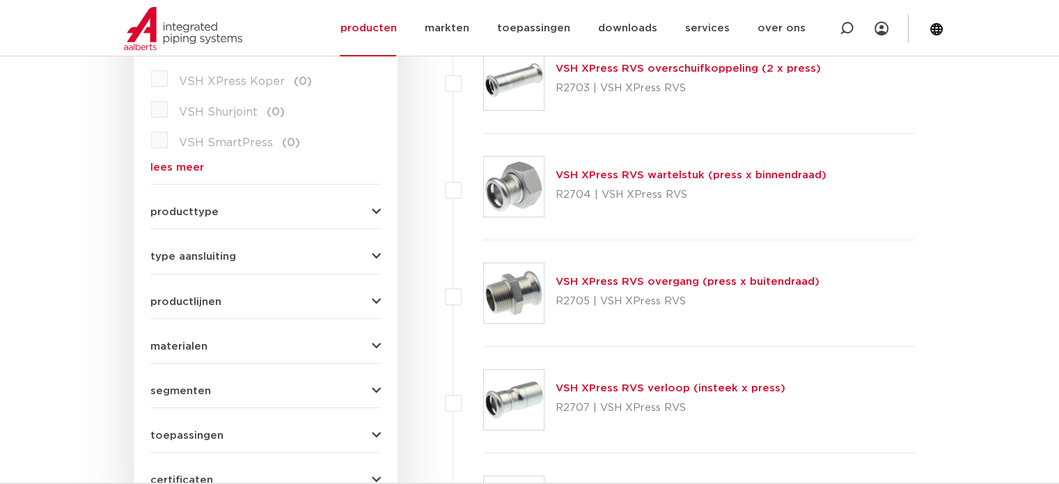
click at [605, 383] on link "VSH XPress RVS verloop (insteek x press)" at bounding box center [670, 388] width 230 height 10
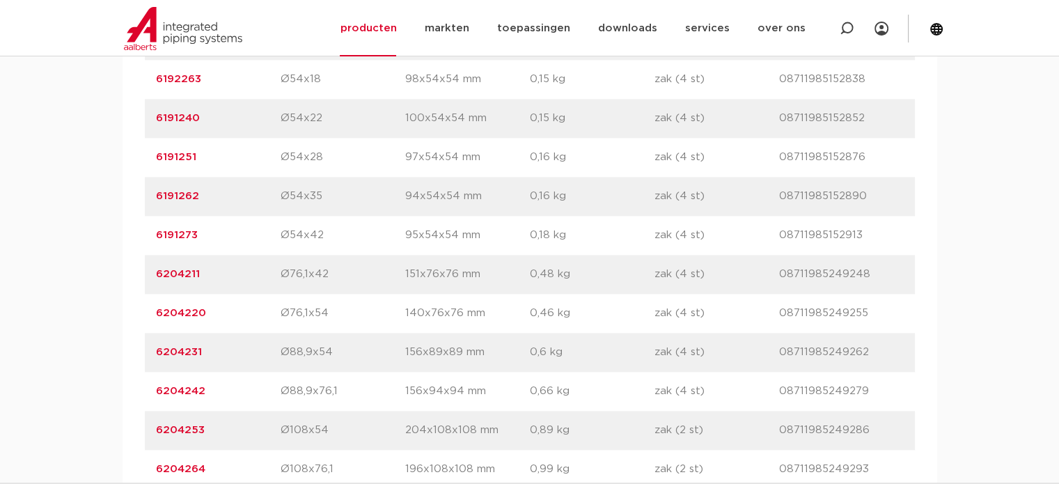
scroll to position [1670, 0]
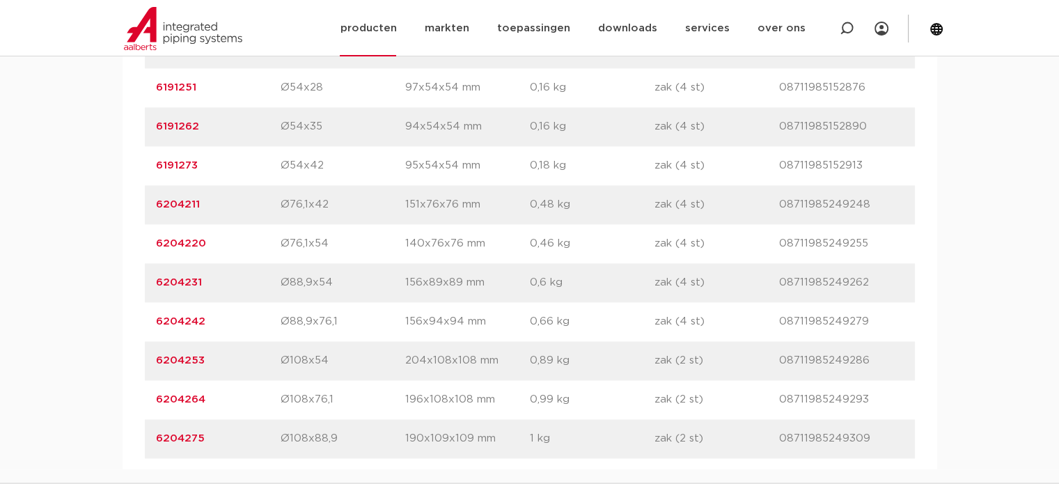
click at [174, 26] on img at bounding box center [183, 28] width 118 height 43
